Goal: Task Accomplishment & Management: Manage account settings

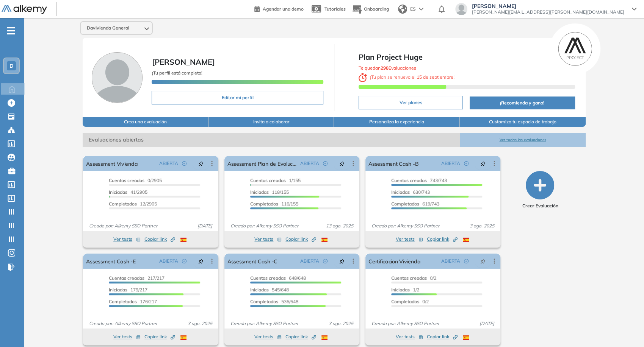
click at [604, 9] on span "juan.ojeda+davivienda@alkemy.org" at bounding box center [548, 12] width 152 height 6
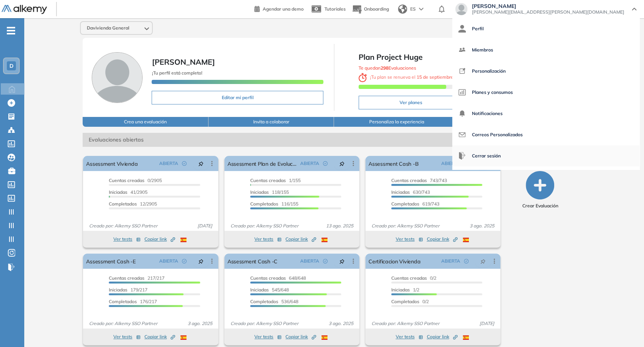
click at [500, 150] on span "Cerrar sesión" at bounding box center [486, 156] width 29 height 18
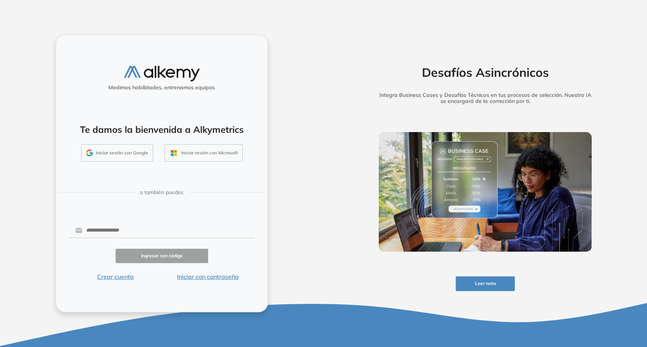
click at [125, 158] on button "Iniciar sesión con Google" at bounding box center [117, 152] width 72 height 17
